Goal: Task Accomplishment & Management: Use online tool/utility

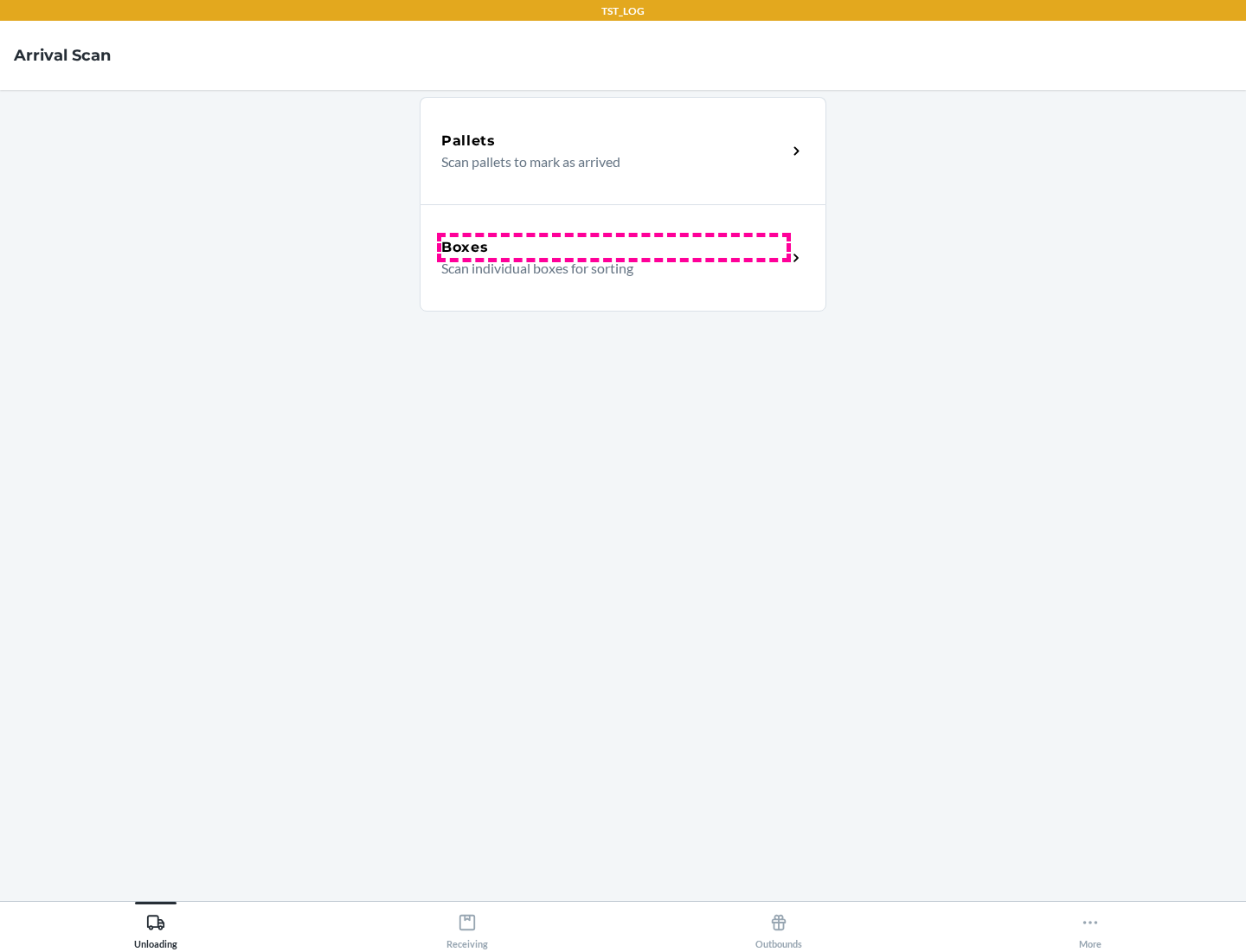
click at [614, 248] on div "Boxes" at bounding box center [614, 247] width 345 height 20
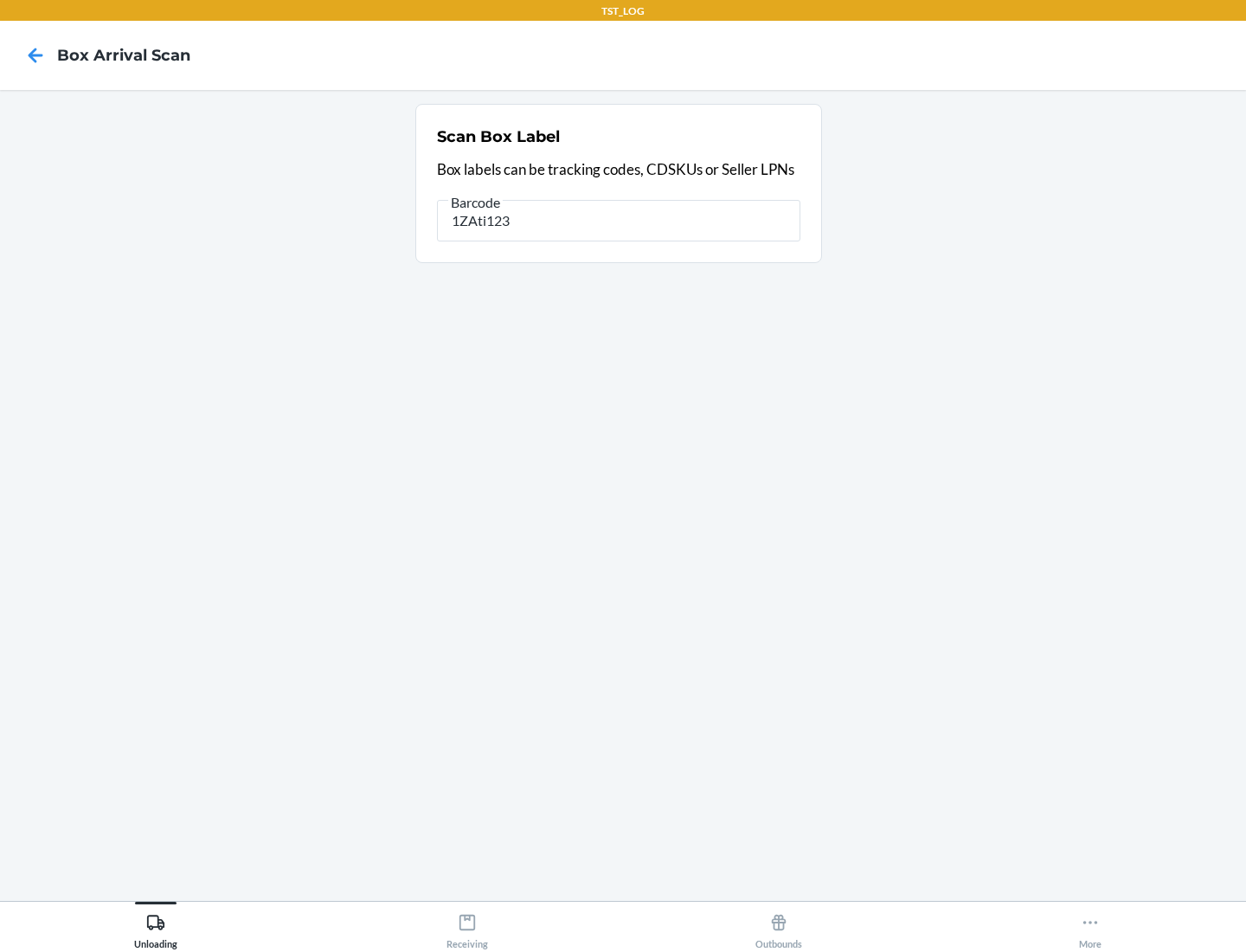
type input "1ZAti123"
